Goal: Navigation & Orientation: Find specific page/section

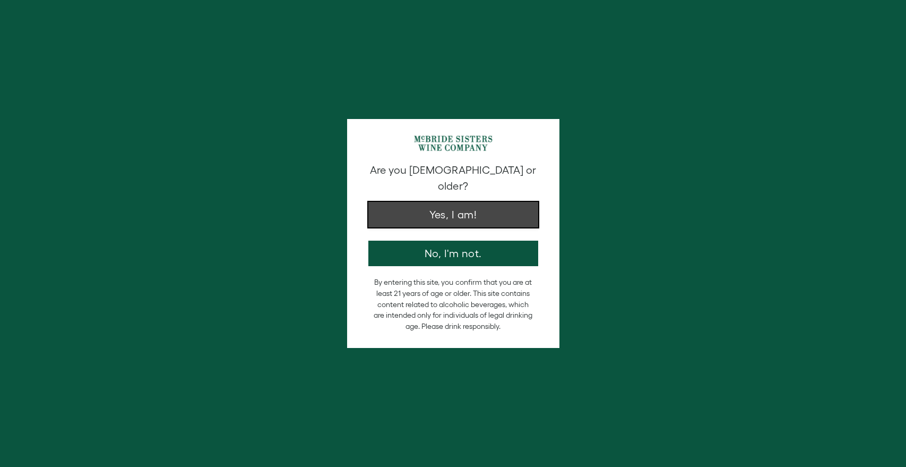
click at [452, 211] on button "Yes, I am!" at bounding box center [454, 214] width 170 height 25
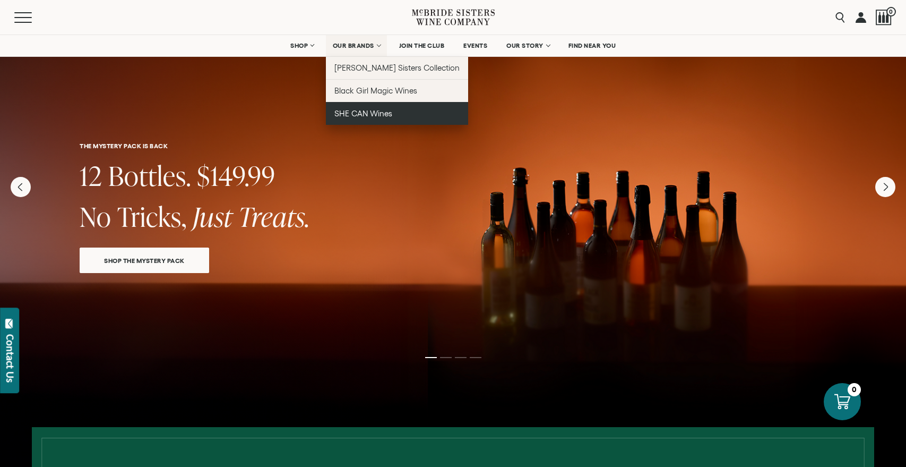
click at [360, 116] on span "SHE CAN Wines" at bounding box center [364, 113] width 58 height 9
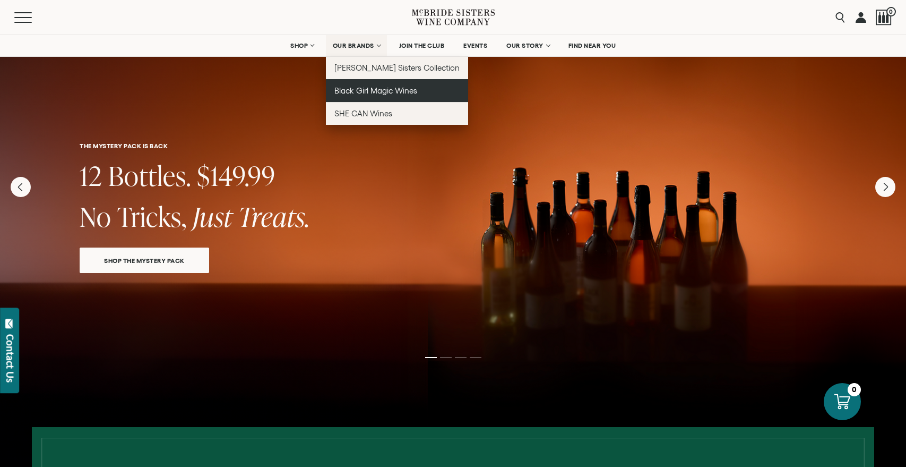
click at [363, 89] on span "Black Girl Magic Wines" at bounding box center [376, 90] width 83 height 9
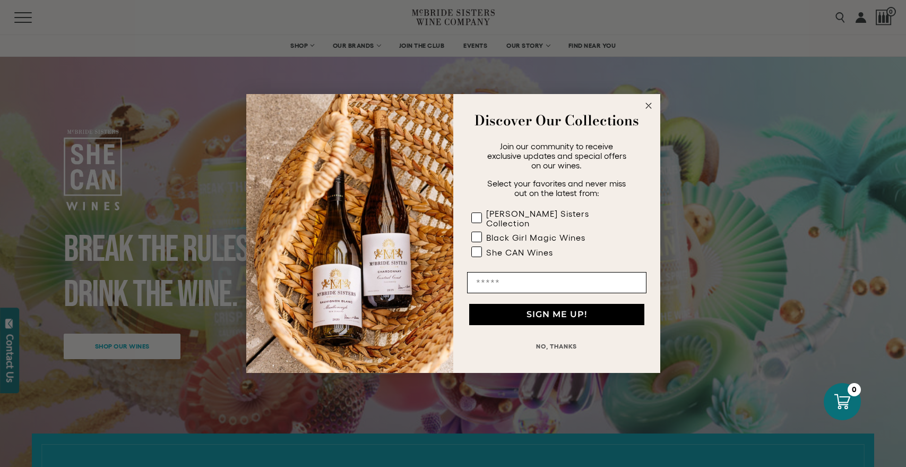
click at [650, 110] on circle "Close dialog" at bounding box center [648, 106] width 12 height 12
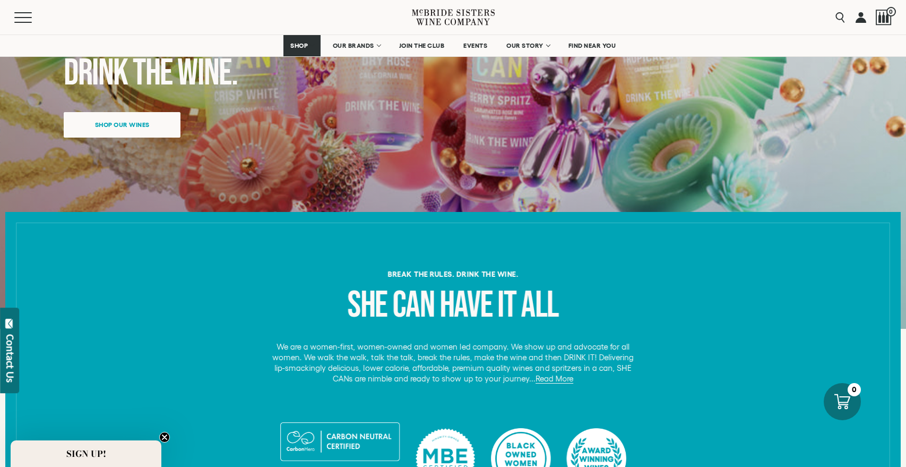
scroll to position [161, 0]
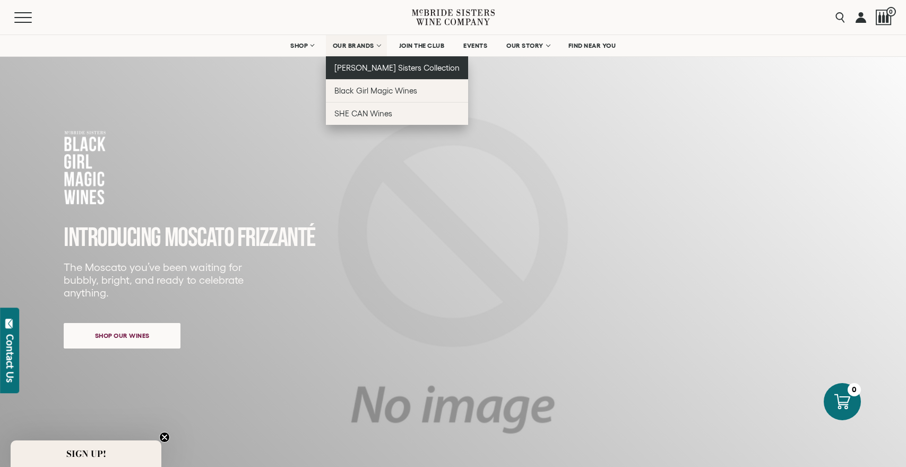
click at [368, 65] on span "[PERSON_NAME] Sisters Collection" at bounding box center [398, 67] width 126 height 9
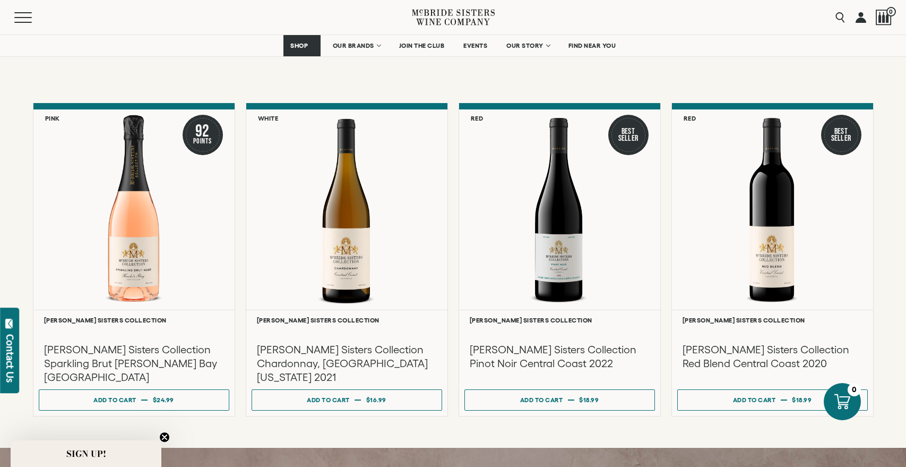
scroll to position [859, 0]
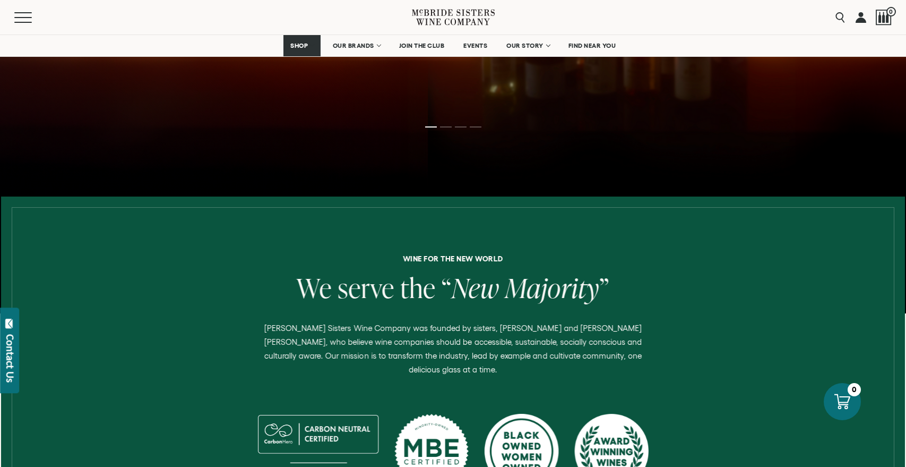
scroll to position [115, 0]
